Goal: Browse casually: Explore the website without a specific task or goal

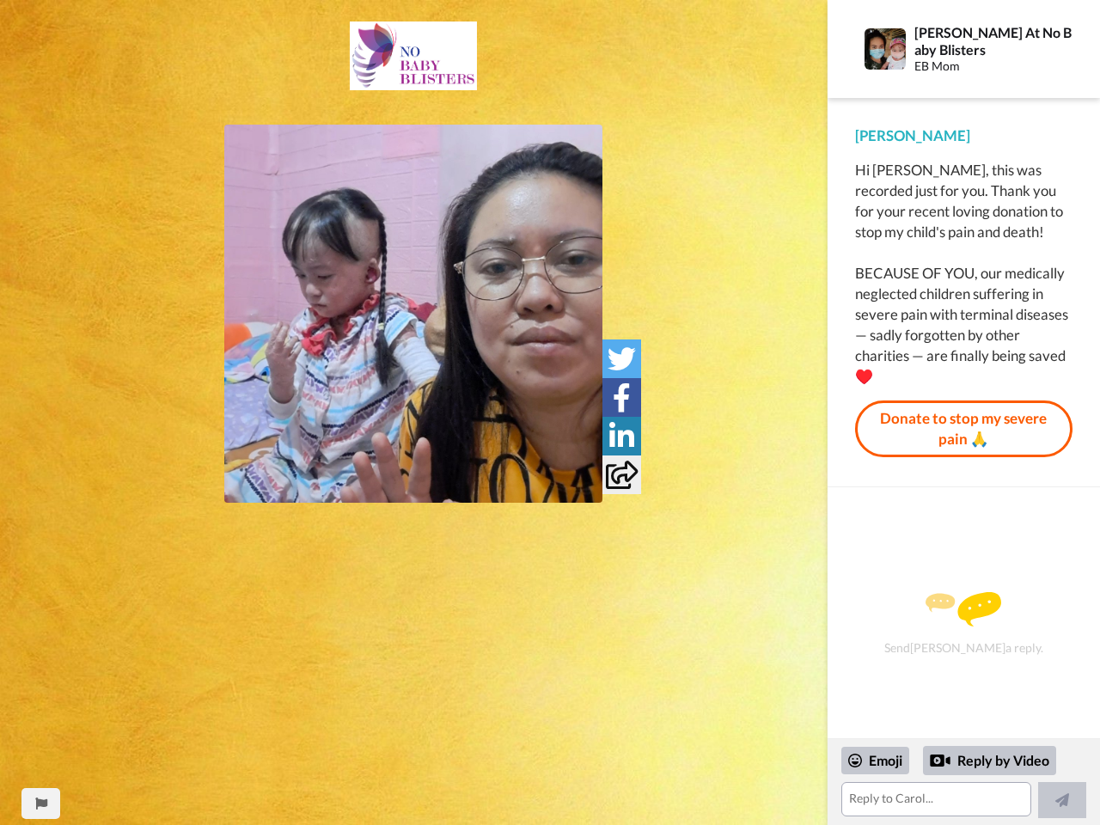
click at [413, 314] on img at bounding box center [413, 314] width 378 height 378
click at [622, 358] on icon at bounding box center [622, 359] width 28 height 28
click at [622, 397] on icon at bounding box center [622, 397] width 18 height 28
click at [622, 436] on icon at bounding box center [621, 436] width 25 height 28
click at [622, 475] on icon at bounding box center [622, 475] width 32 height 28
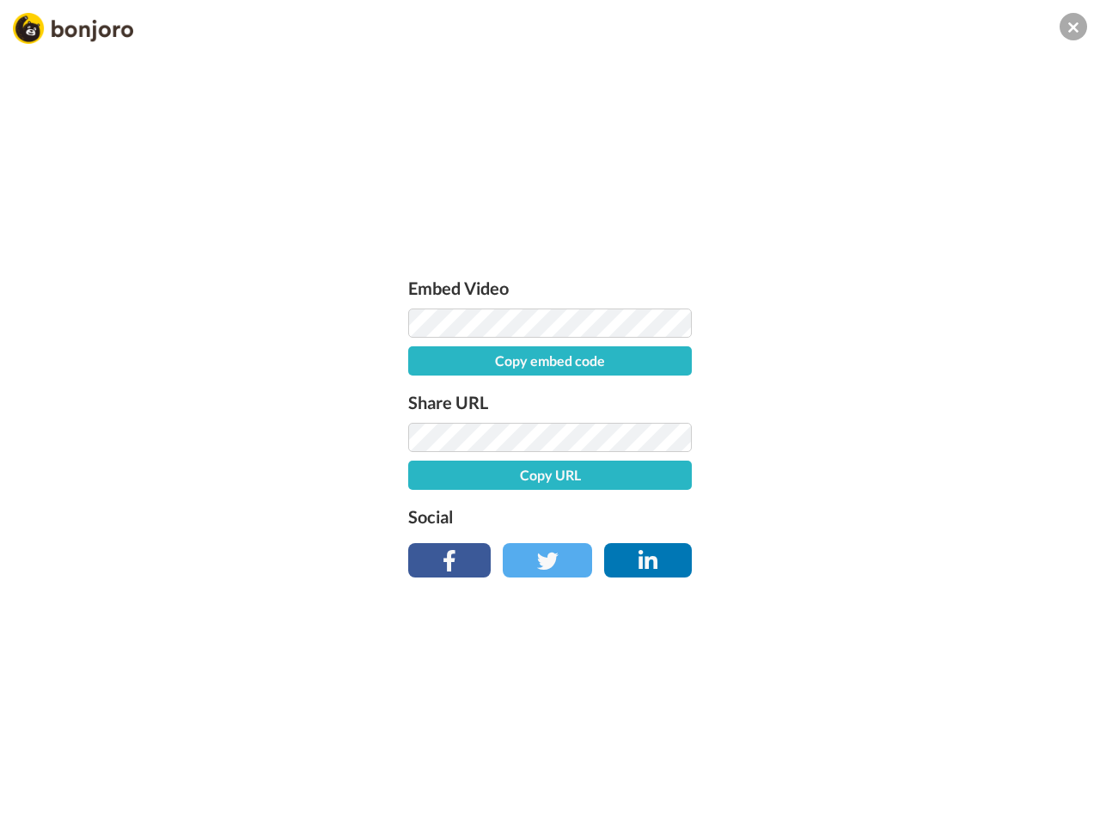
click at [40, 804] on div "Embed Video Copy embed code Share URL Copy URL Social" at bounding box center [550, 505] width 1100 height 825
click at [964, 782] on div "Embed Video Copy embed code Share URL Copy URL Social" at bounding box center [550, 505] width 1100 height 825
click at [876, 761] on div "Embed Video Copy embed code Share URL Copy URL Social" at bounding box center [550, 505] width 1100 height 825
click at [990, 761] on div "Embed Video Copy embed code Share URL Copy URL Social" at bounding box center [550, 505] width 1100 height 825
click at [1063, 800] on div "Embed Video Copy embed code Share URL Copy URL Social" at bounding box center [550, 505] width 1100 height 825
